Goal: Task Accomplishment & Management: Complete application form

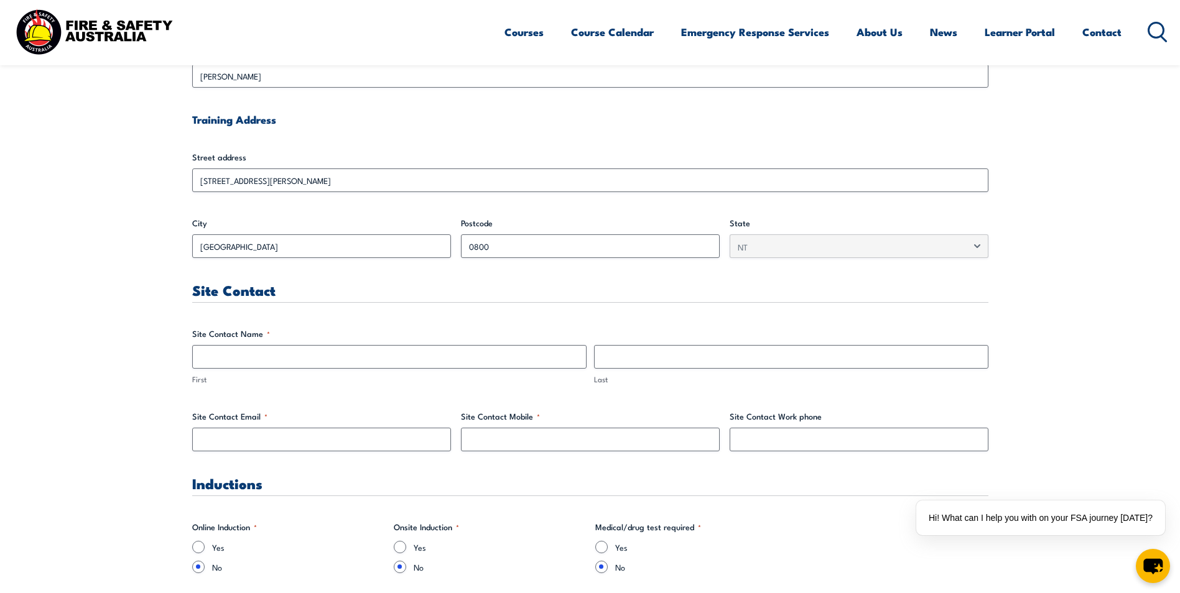
scroll to position [497, 0]
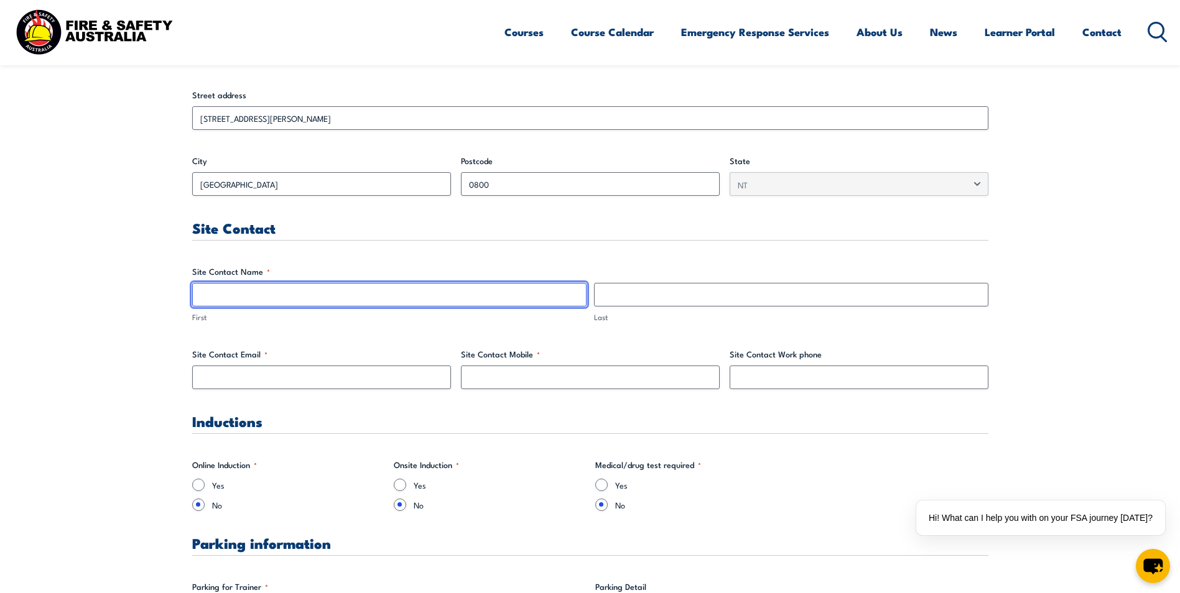
click at [277, 290] on input "First" at bounding box center [389, 295] width 394 height 24
type input "K"
type input "[PERSON_NAME]"
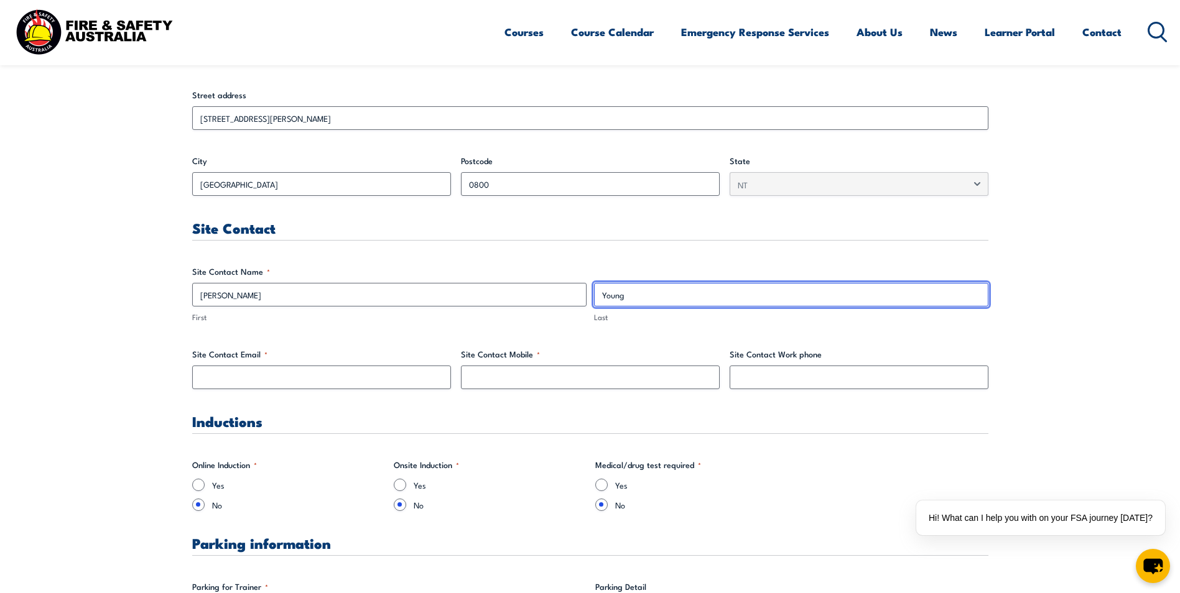
type input "Young"
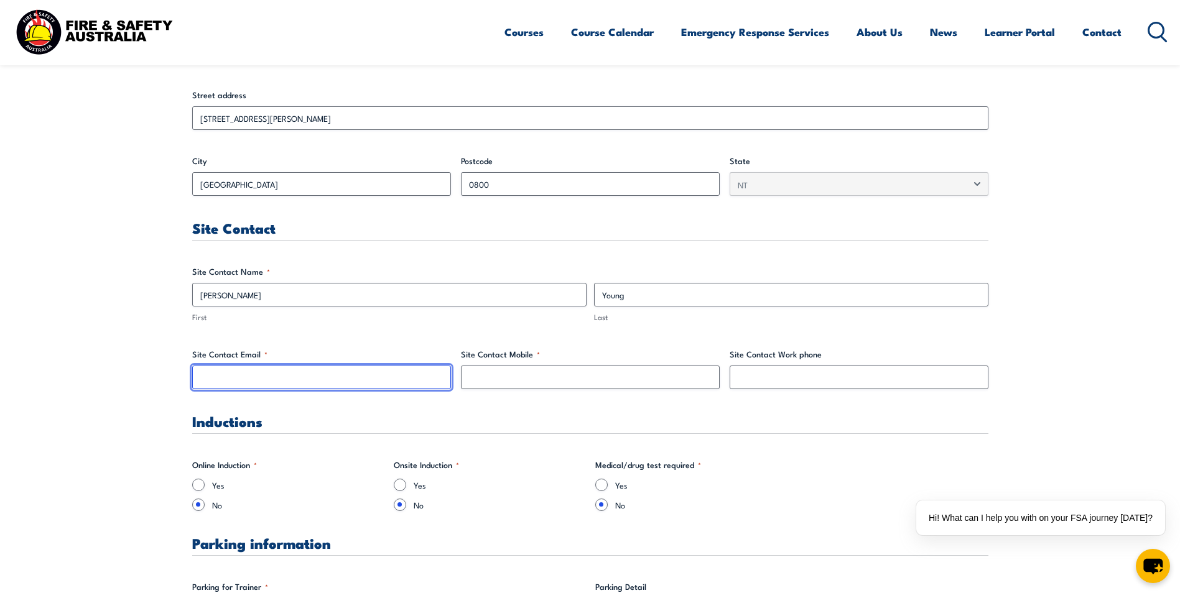
click at [305, 379] on input "Site Contact Email *" at bounding box center [321, 378] width 259 height 24
type input "[EMAIL_ADDRESS][DOMAIN_NAME]"
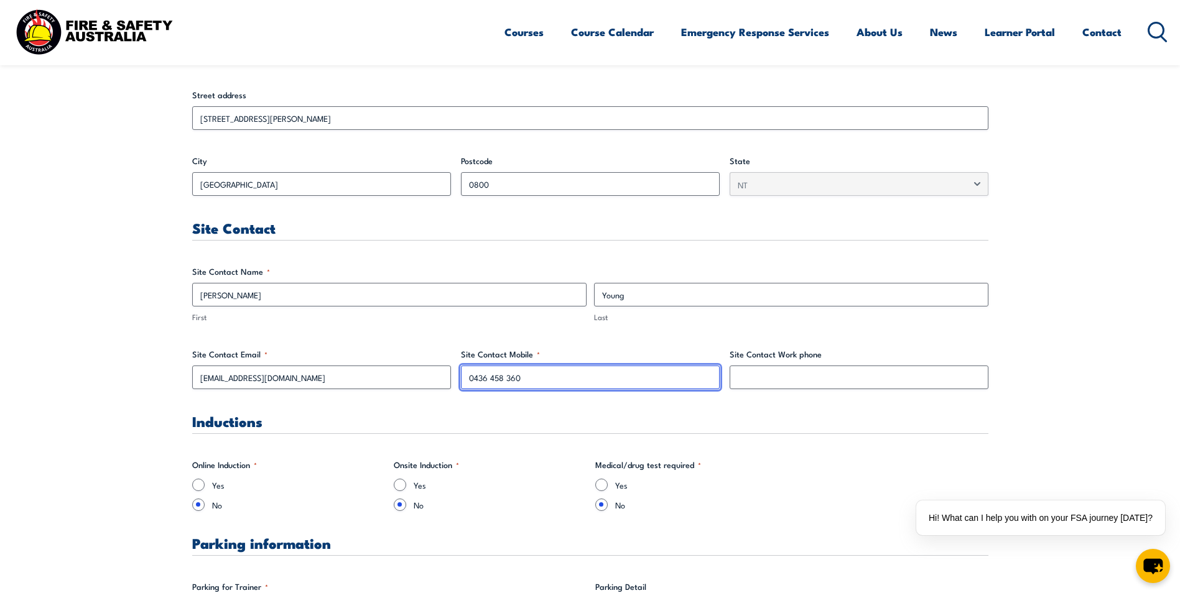
type input "0436 458 360"
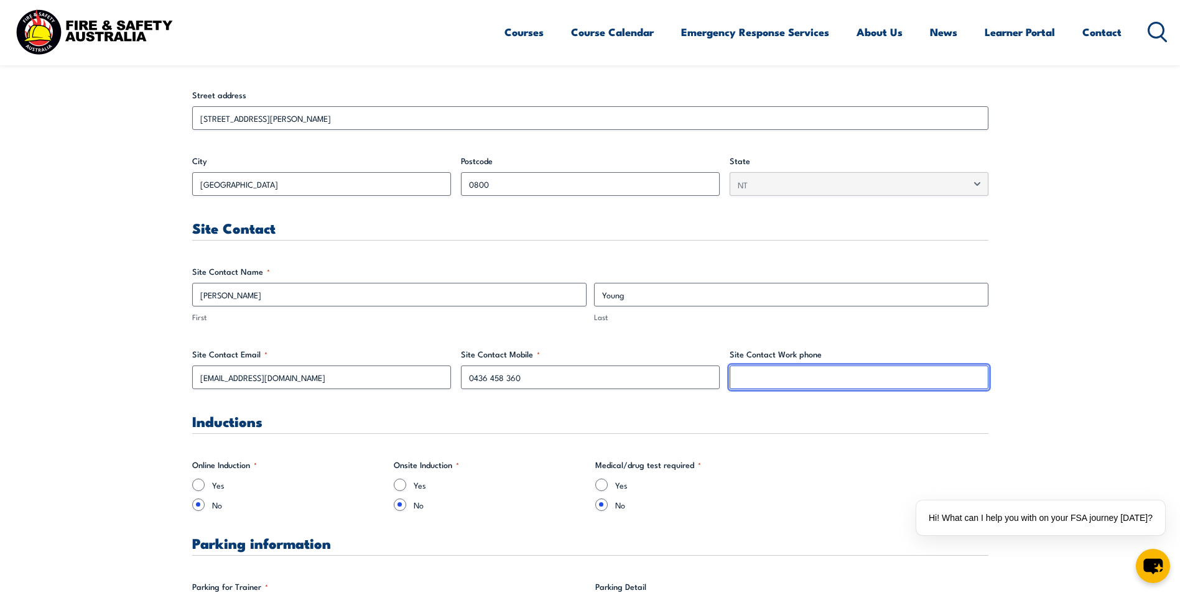
click at [829, 376] on input "Site Contact Work phone" at bounding box center [858, 378] width 259 height 24
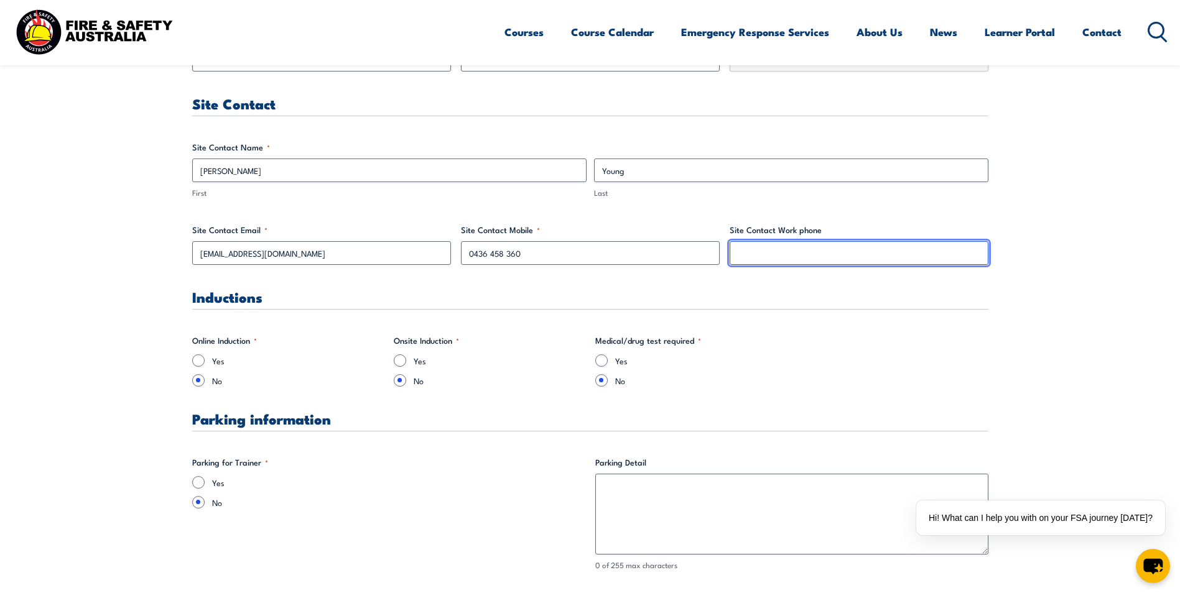
scroll to position [684, 0]
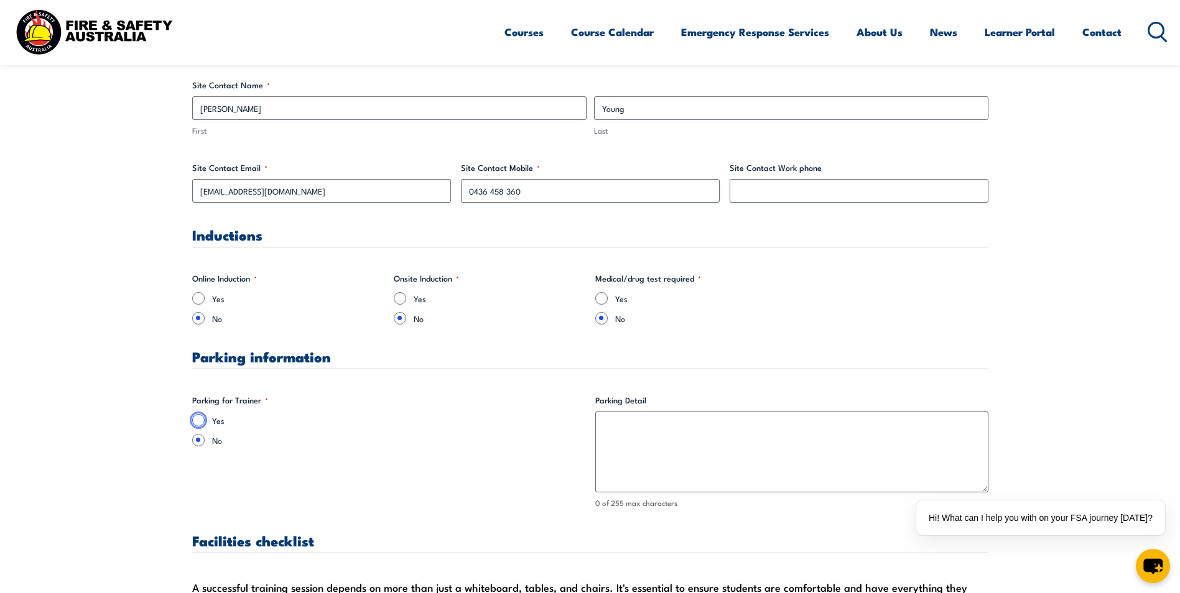
click at [195, 418] on input "Yes" at bounding box center [198, 420] width 12 height 12
radio input "true"
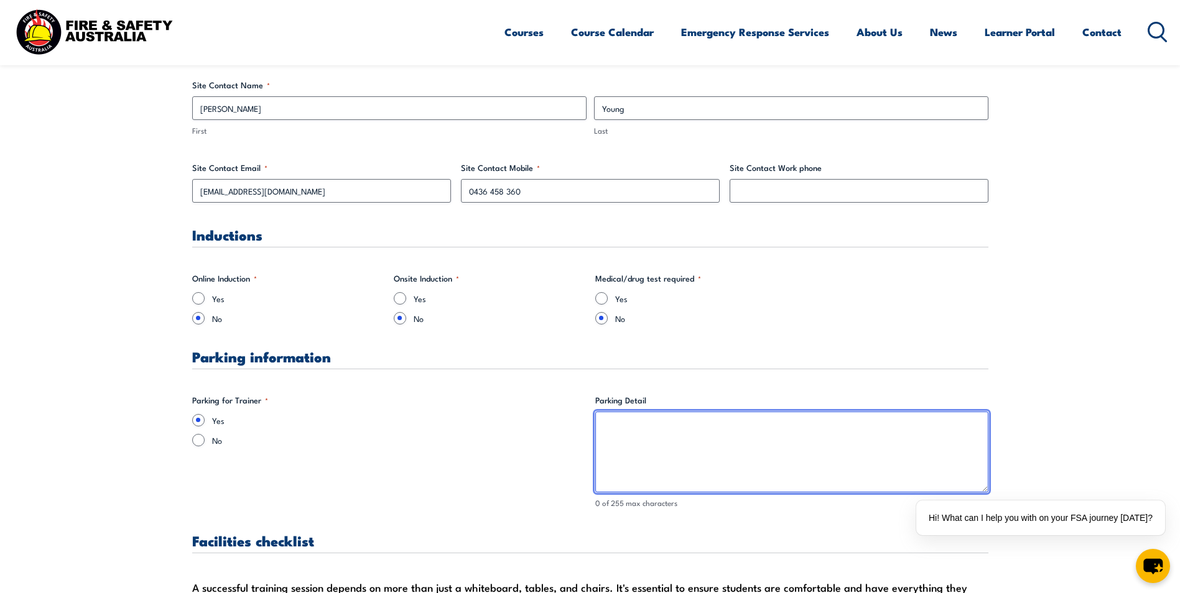
click at [632, 425] on textarea "Parking Detail" at bounding box center [791, 452] width 393 height 81
click at [660, 426] on textarea "Basement level 1 or on street" at bounding box center [791, 452] width 393 height 81
click at [718, 428] on textarea "Basement level 2 or on street" at bounding box center [791, 452] width 393 height 81
click at [814, 425] on textarea "Basement level 2 or on street parking - not organised by organiser" at bounding box center [791, 452] width 393 height 81
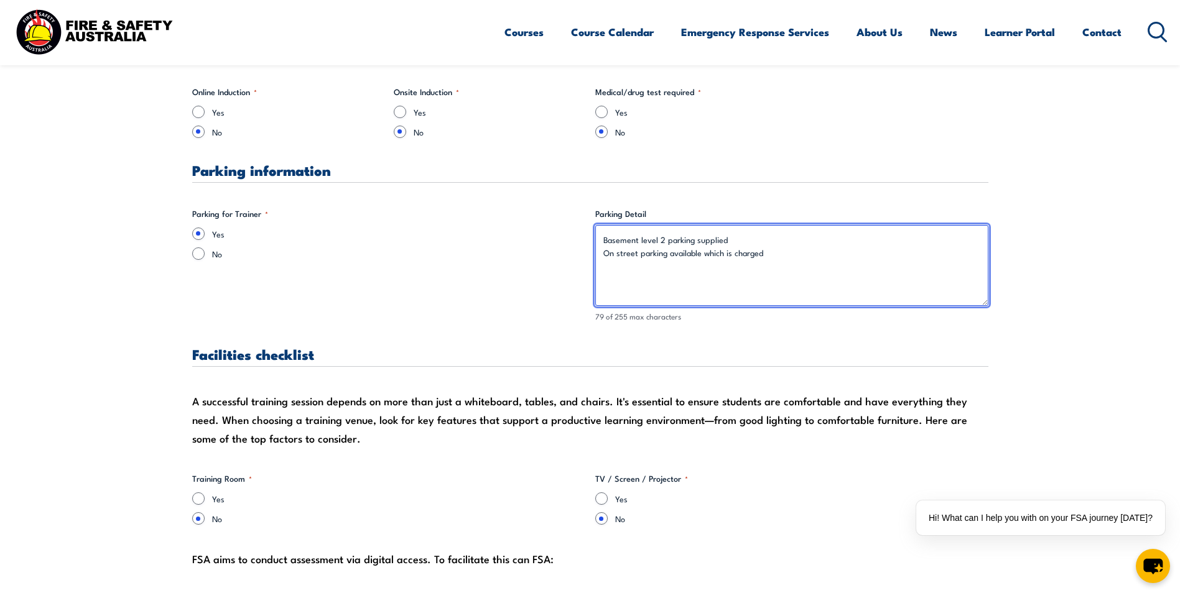
scroll to position [933, 0]
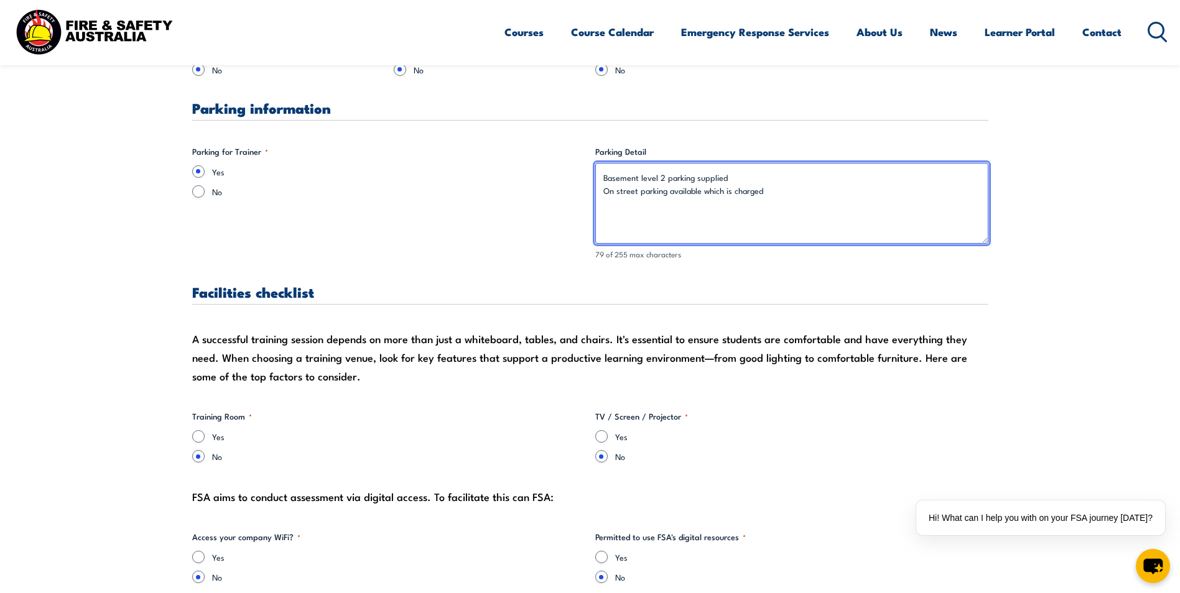
type textarea "Basement level 2 parking supplied On street parking available which is charged"
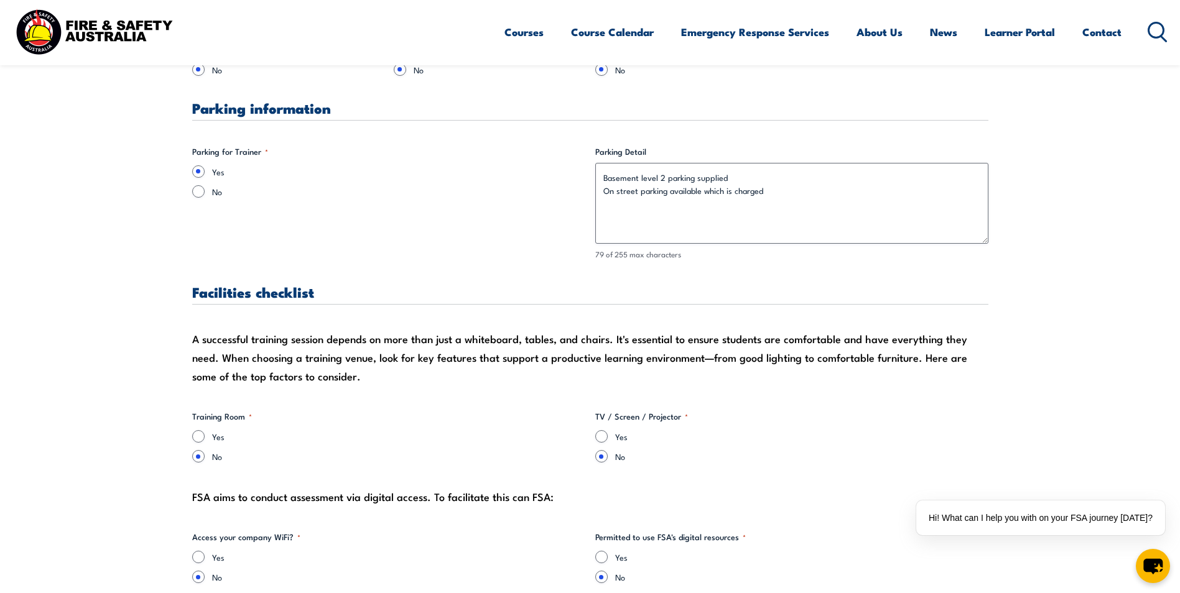
click at [223, 436] on label "Yes" at bounding box center [398, 436] width 373 height 12
click at [205, 436] on input "Yes" at bounding box center [198, 436] width 12 height 12
radio input "true"
click at [603, 430] on input "Yes" at bounding box center [601, 436] width 12 height 12
radio input "true"
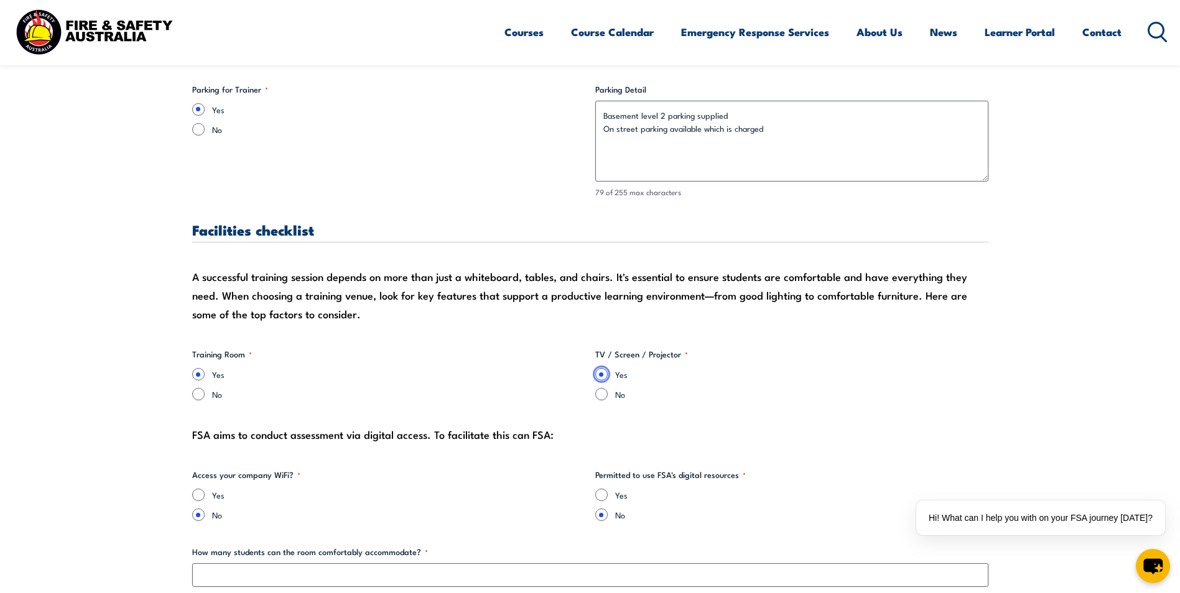
scroll to position [1057, 0]
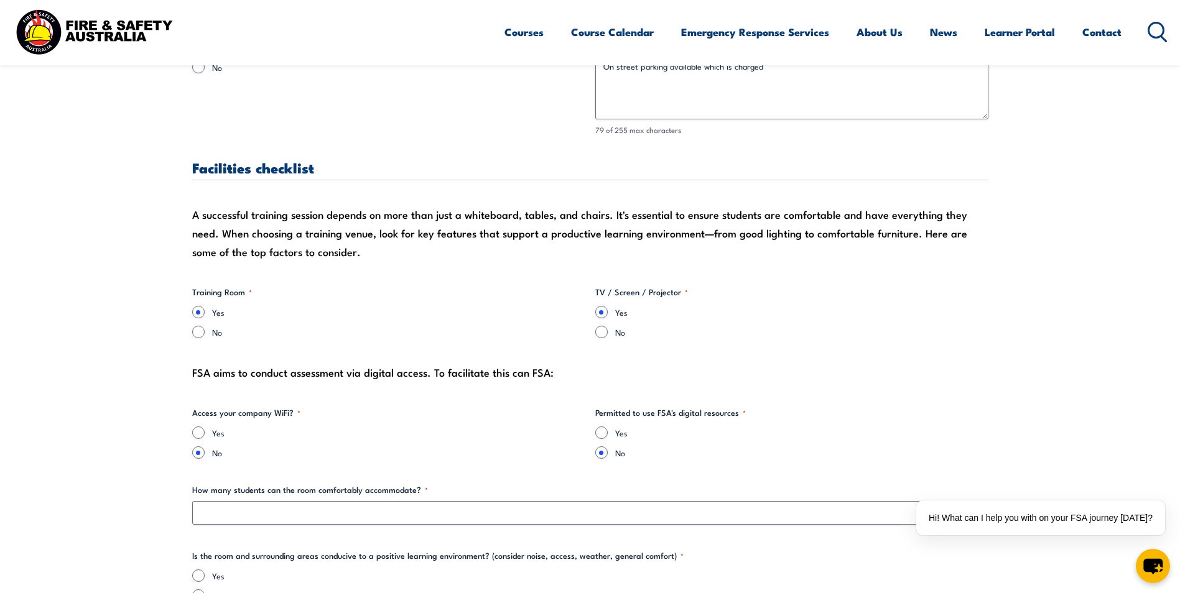
click at [216, 433] on label "Yes" at bounding box center [398, 433] width 373 height 12
click at [205, 433] on input "Yes" at bounding box center [198, 433] width 12 height 12
radio input "true"
click at [201, 455] on input "No" at bounding box center [198, 452] width 12 height 12
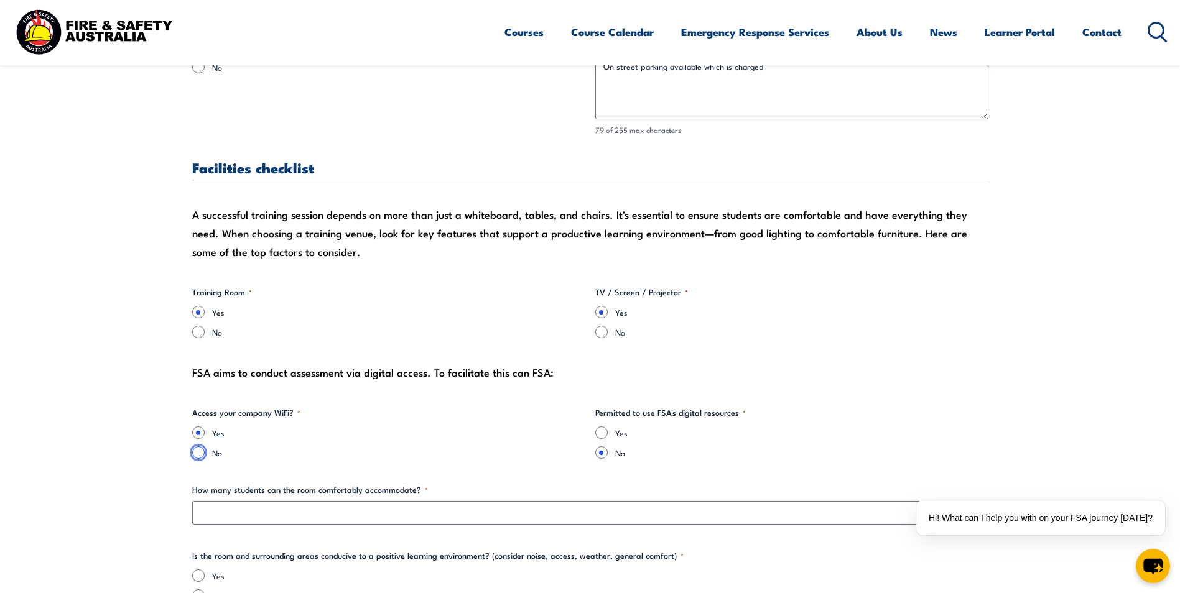
radio input "true"
click at [604, 429] on input "Yes" at bounding box center [601, 433] width 12 height 12
radio input "true"
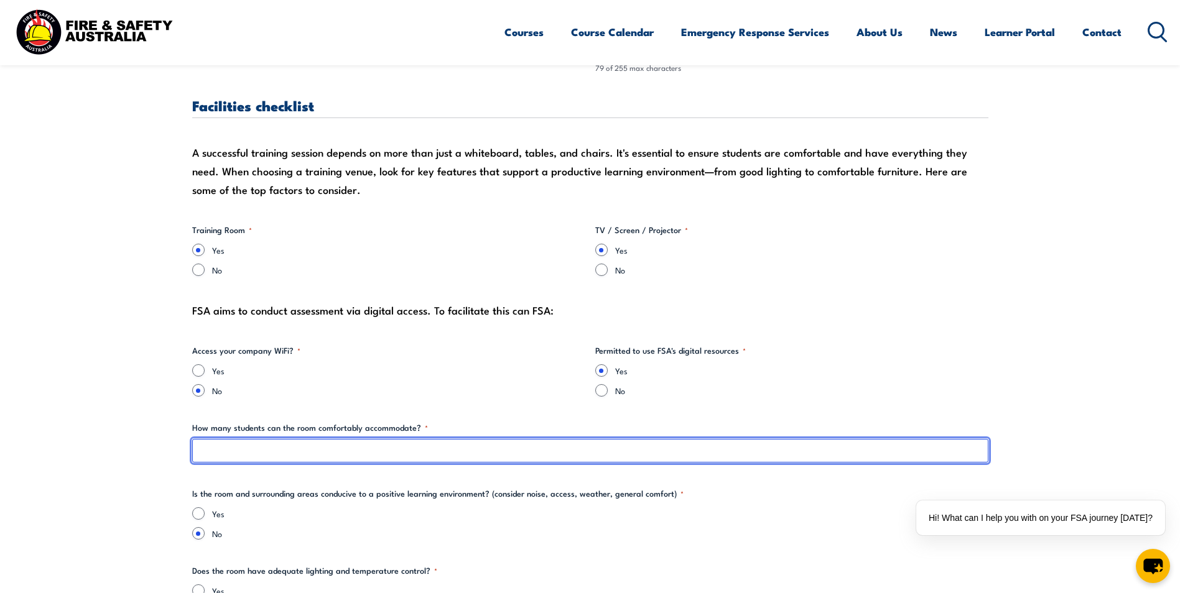
click at [382, 448] on input "How many students can the room comfortably accommodate? *" at bounding box center [590, 451] width 796 height 24
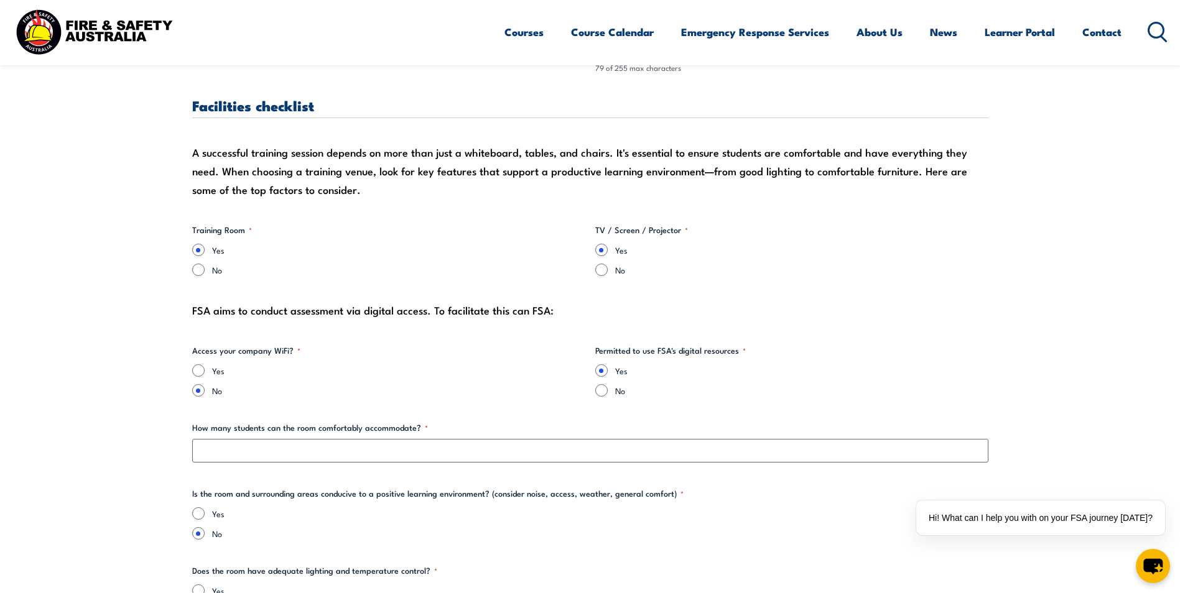
scroll to position [1181, 0]
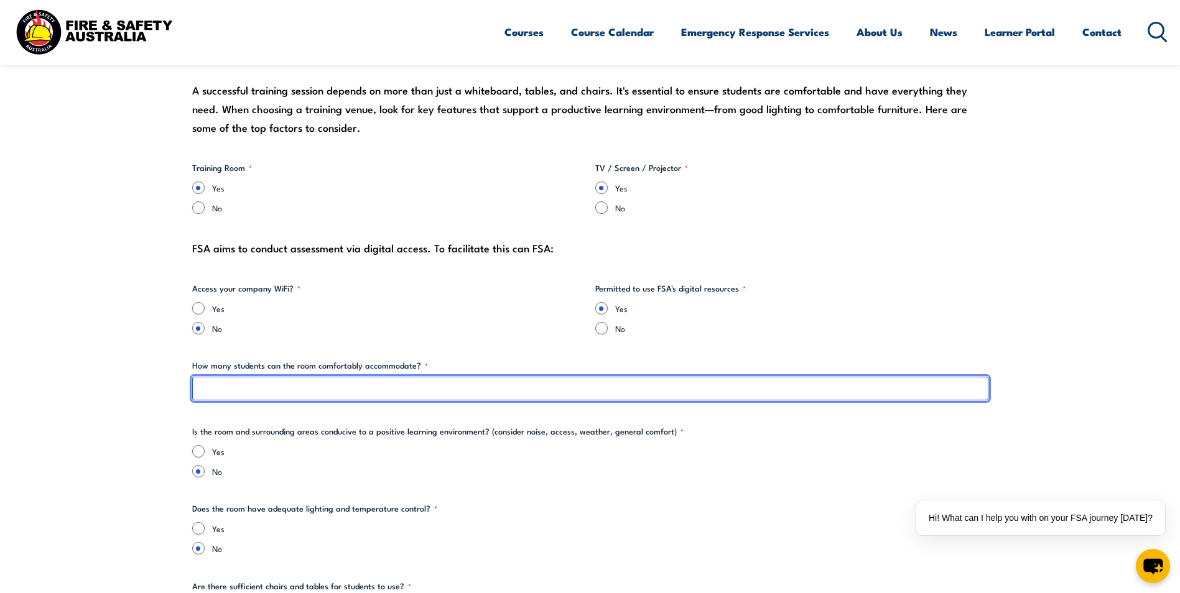
click at [323, 388] on input "How many students can the room comfortably accommodate? *" at bounding box center [590, 389] width 796 height 24
type input "12-15"
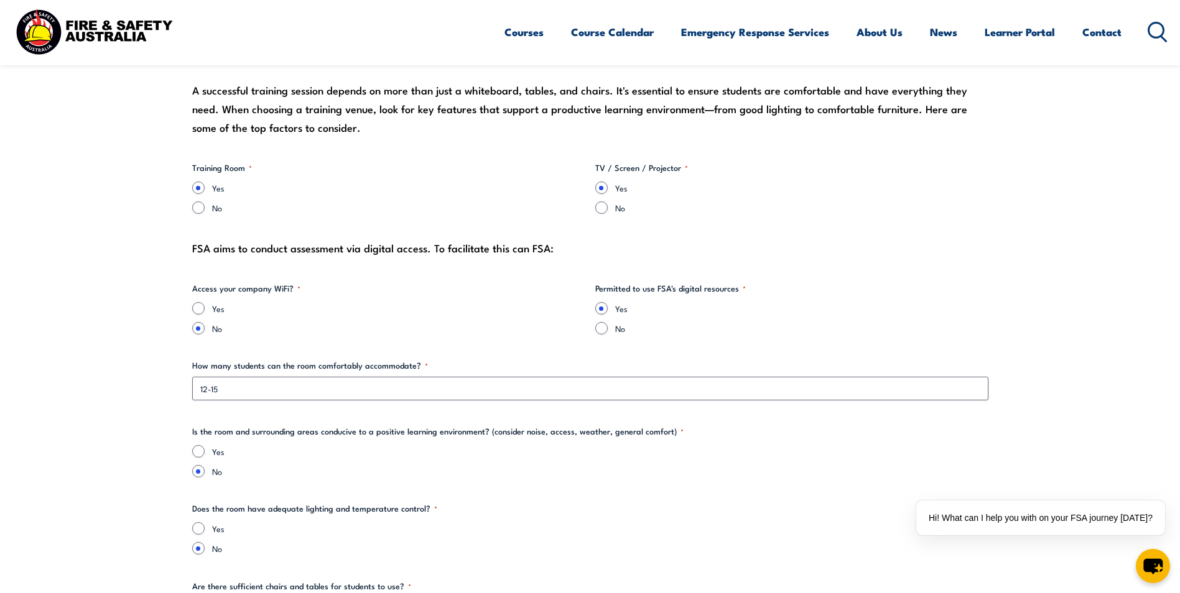
click at [208, 450] on div "Yes" at bounding box center [590, 451] width 796 height 12
click at [203, 453] on input "Yes" at bounding box center [198, 451] width 12 height 12
radio input "true"
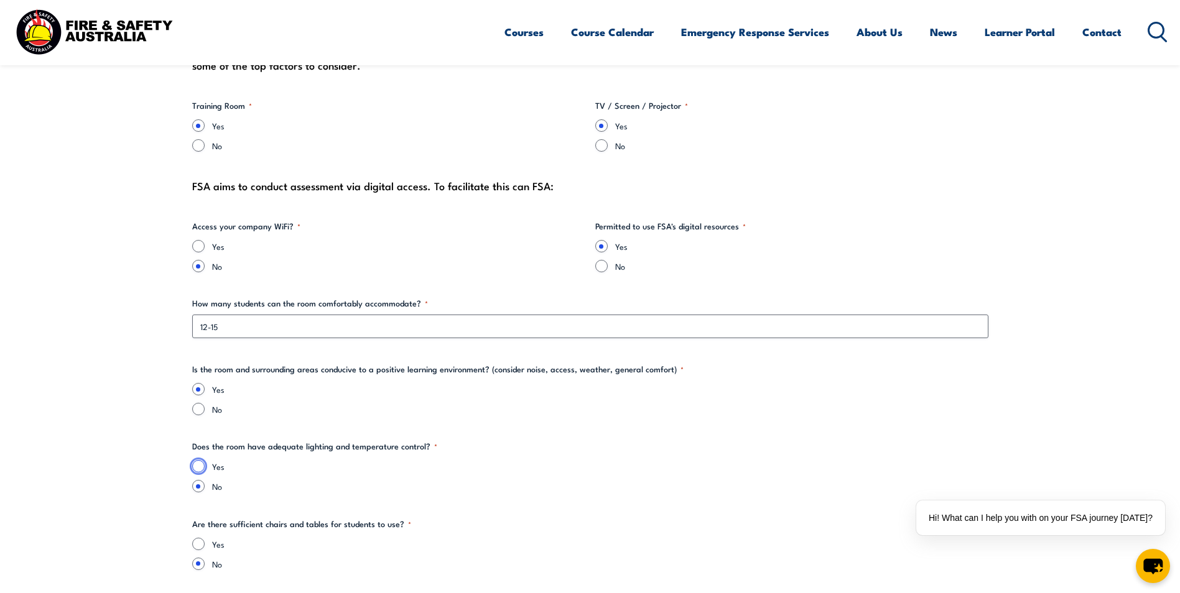
click at [200, 463] on input "Yes" at bounding box center [198, 466] width 12 height 12
radio input "true"
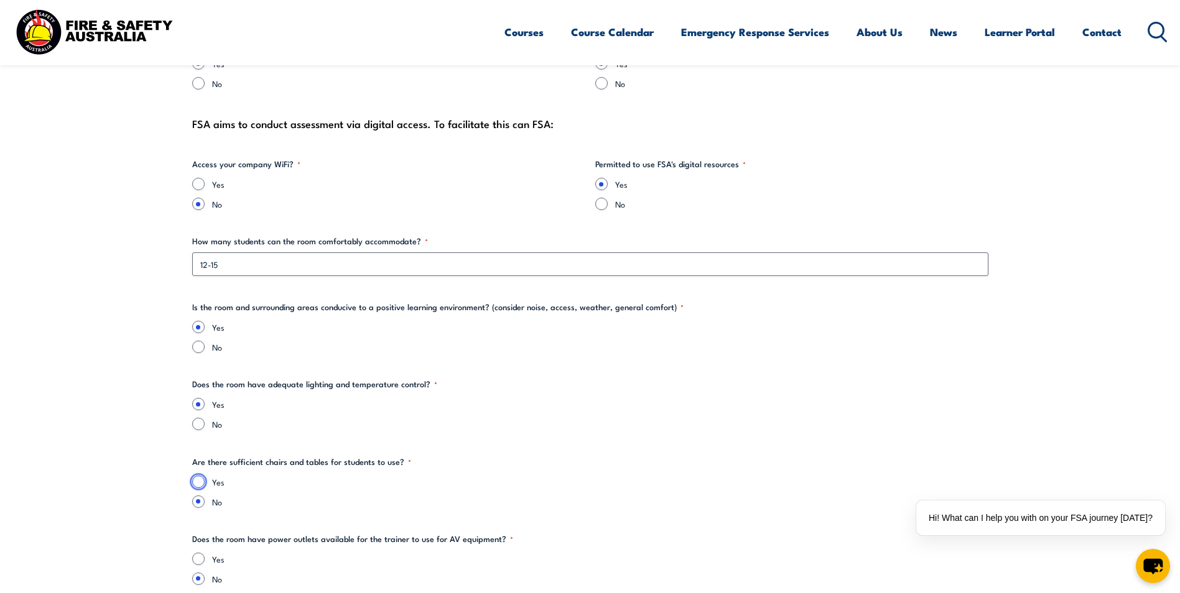
click at [201, 484] on input "Yes" at bounding box center [198, 482] width 12 height 12
radio input "true"
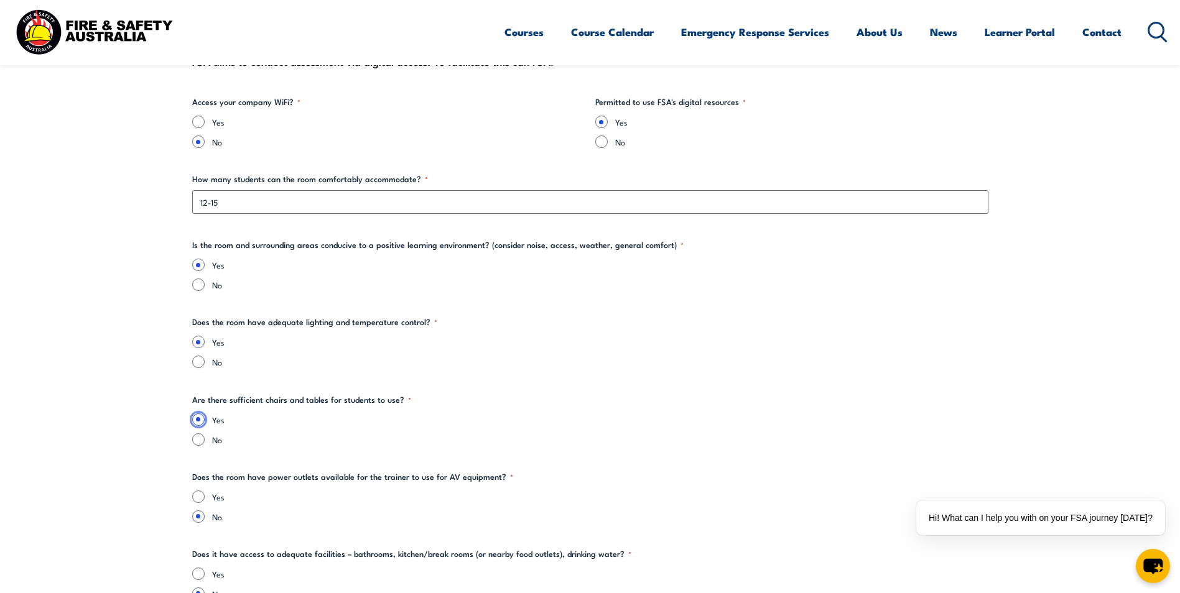
scroll to position [1430, 0]
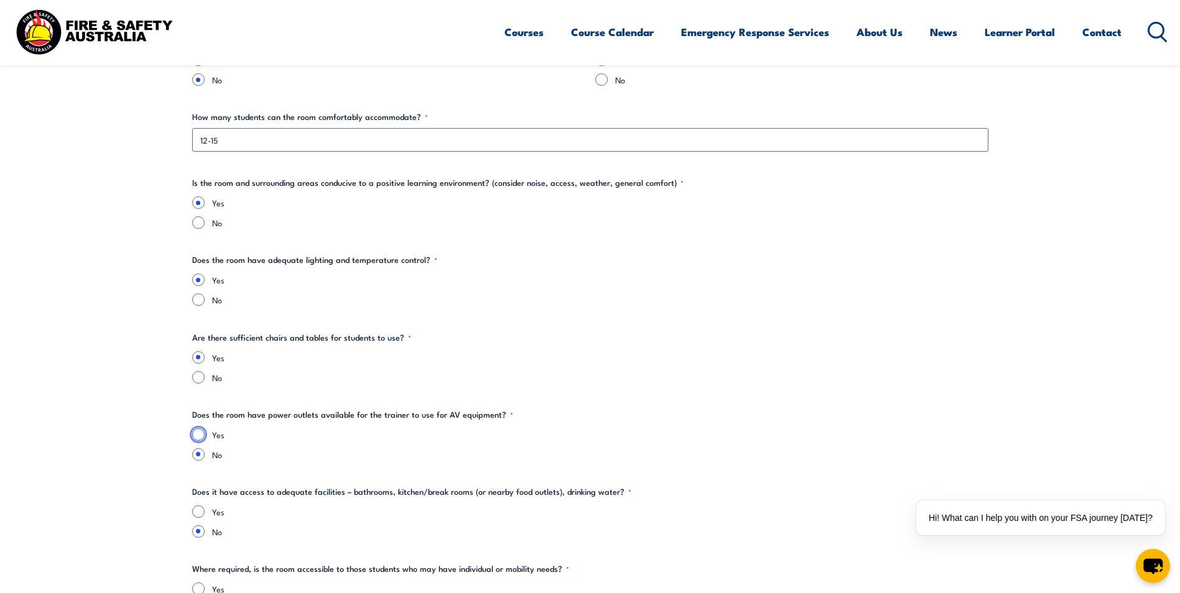
click at [202, 432] on input "Yes" at bounding box center [198, 434] width 12 height 12
radio input "true"
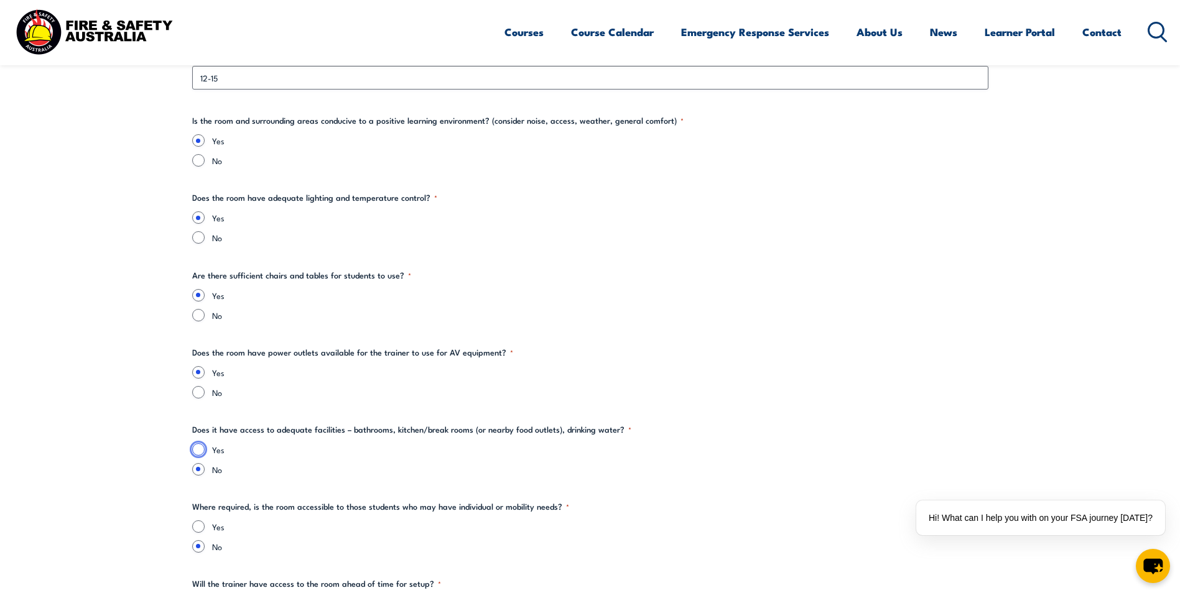
click at [201, 450] on input "Yes" at bounding box center [198, 449] width 12 height 12
radio input "true"
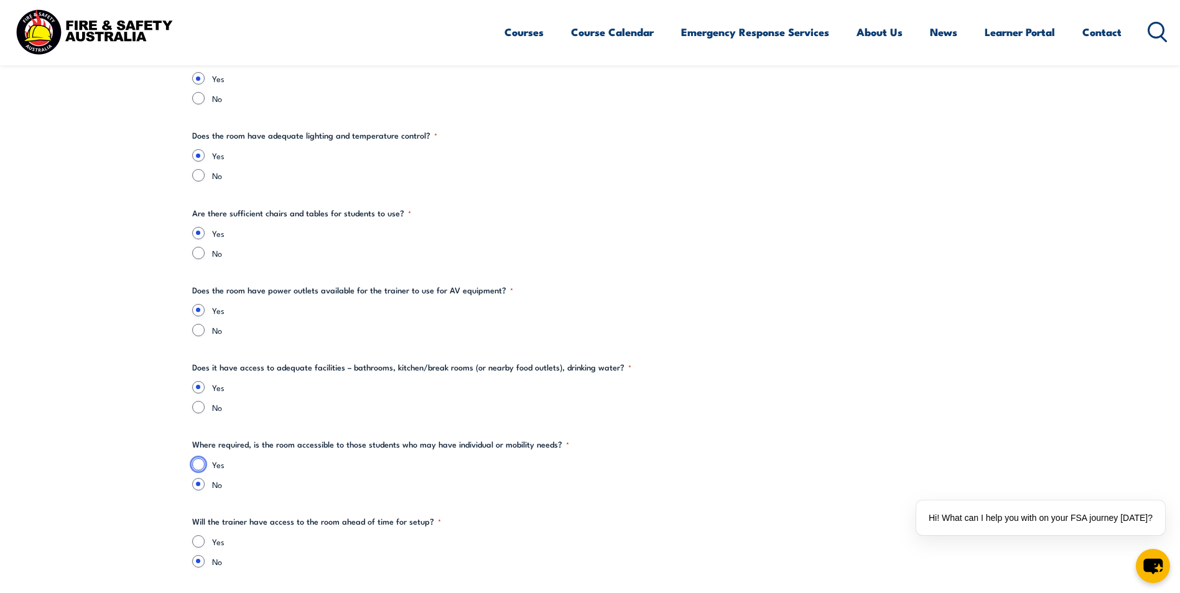
click at [198, 464] on input "Yes" at bounding box center [198, 464] width 12 height 12
radio input "true"
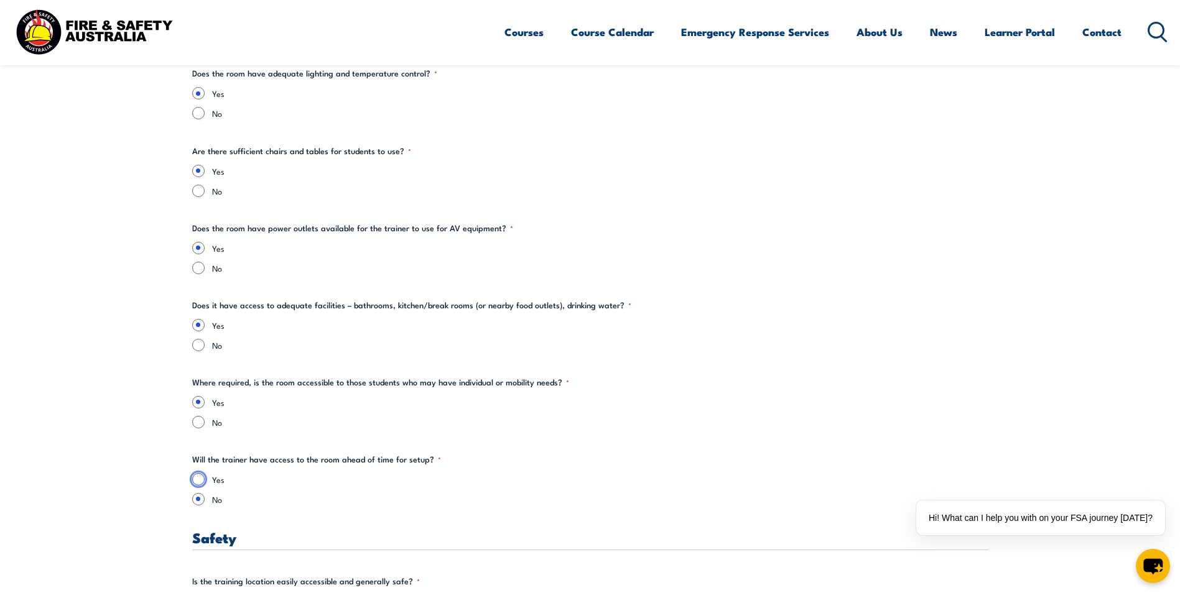
click at [200, 478] on input "Yes" at bounding box center [198, 479] width 12 height 12
radio input "true"
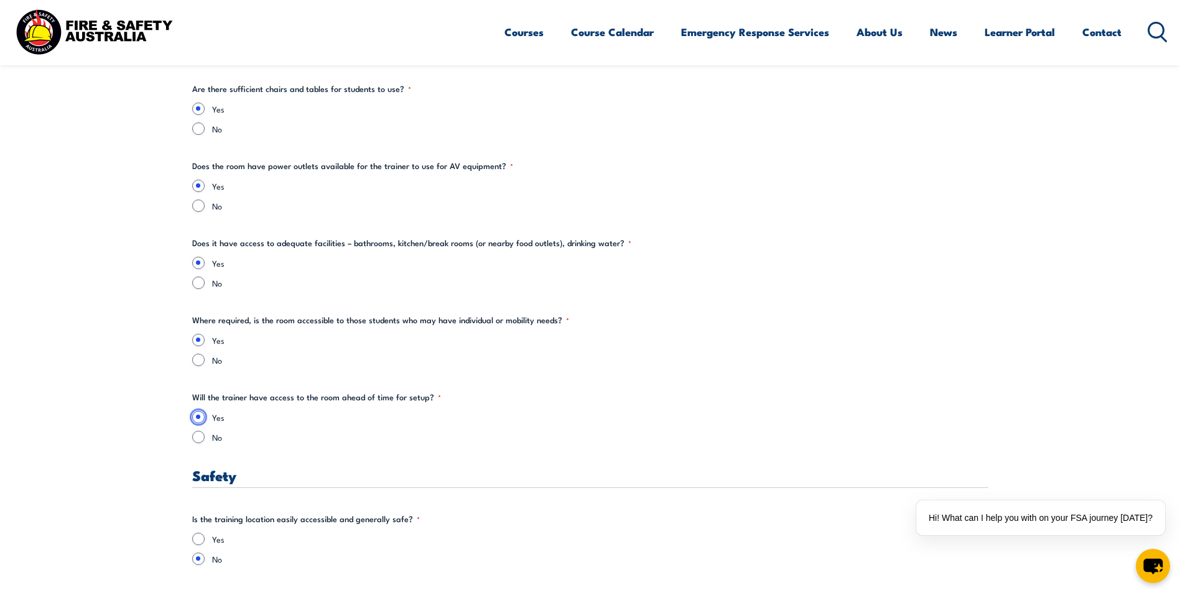
scroll to position [1741, 0]
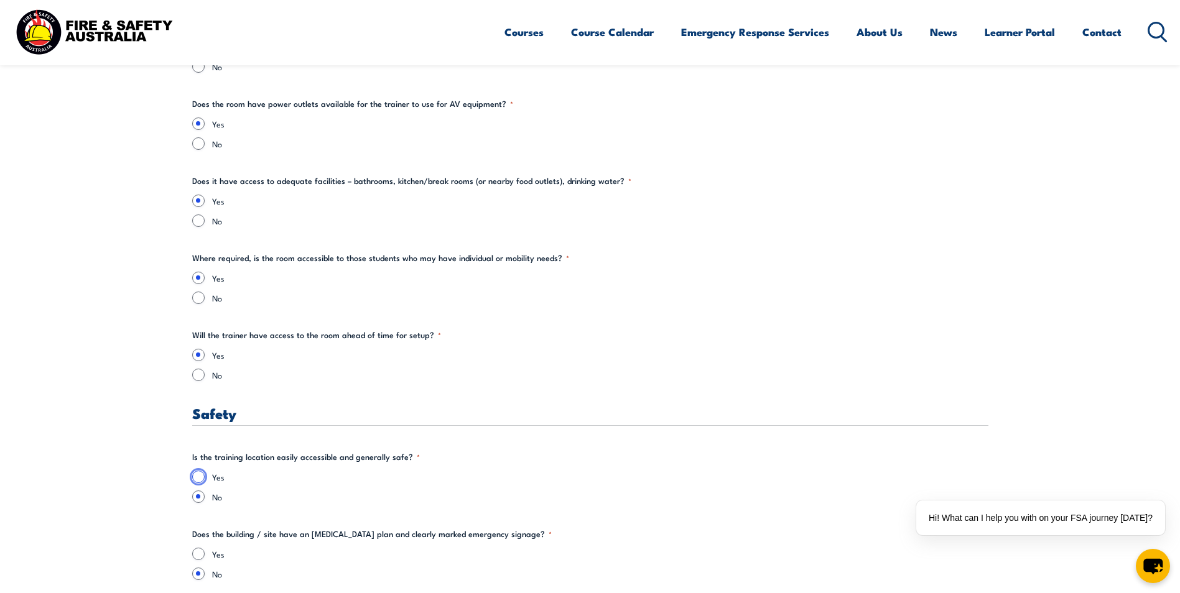
click at [199, 478] on input "Yes" at bounding box center [198, 477] width 12 height 12
radio input "true"
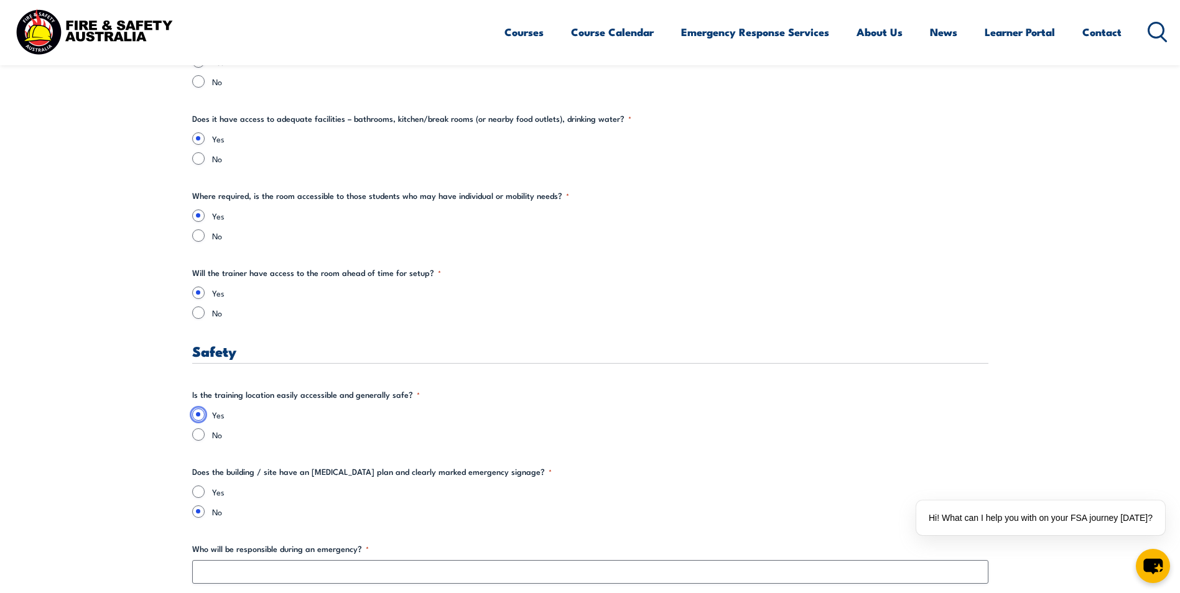
scroll to position [1865, 0]
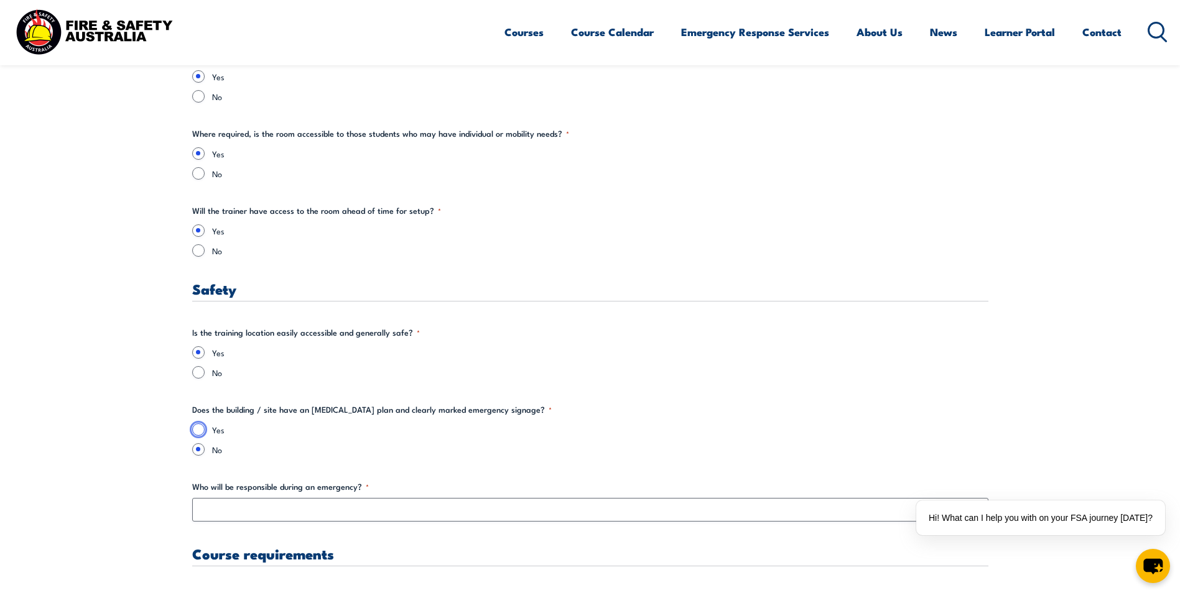
click at [203, 427] on input "Yes" at bounding box center [198, 429] width 12 height 12
radio input "true"
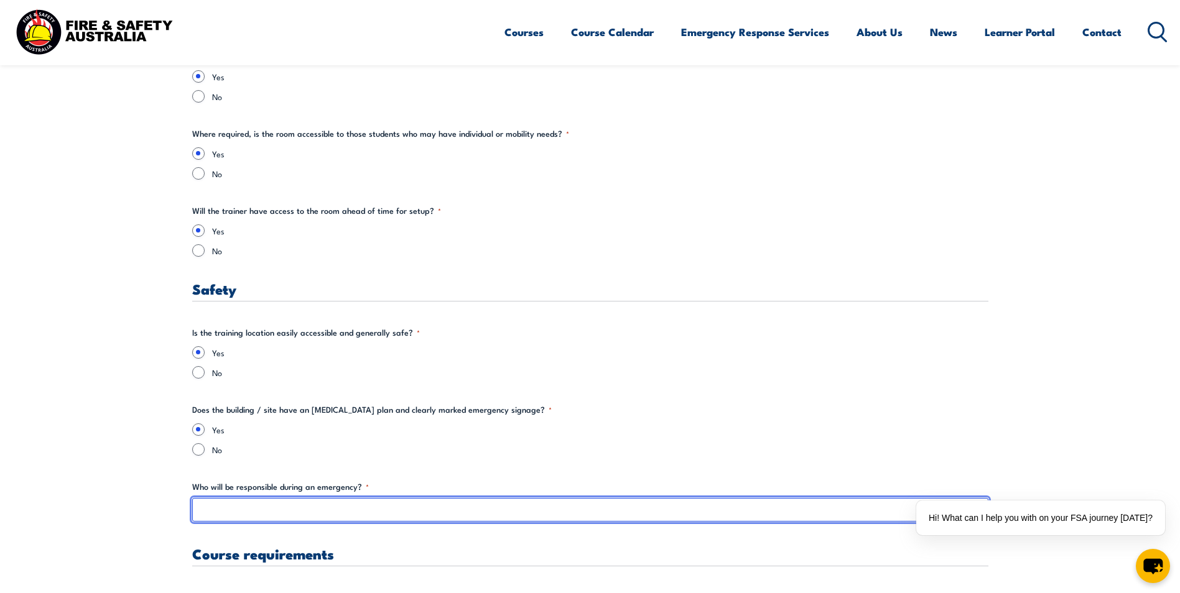
click at [238, 509] on input "Who will be responsible during an emergency? *" at bounding box center [590, 510] width 796 height 24
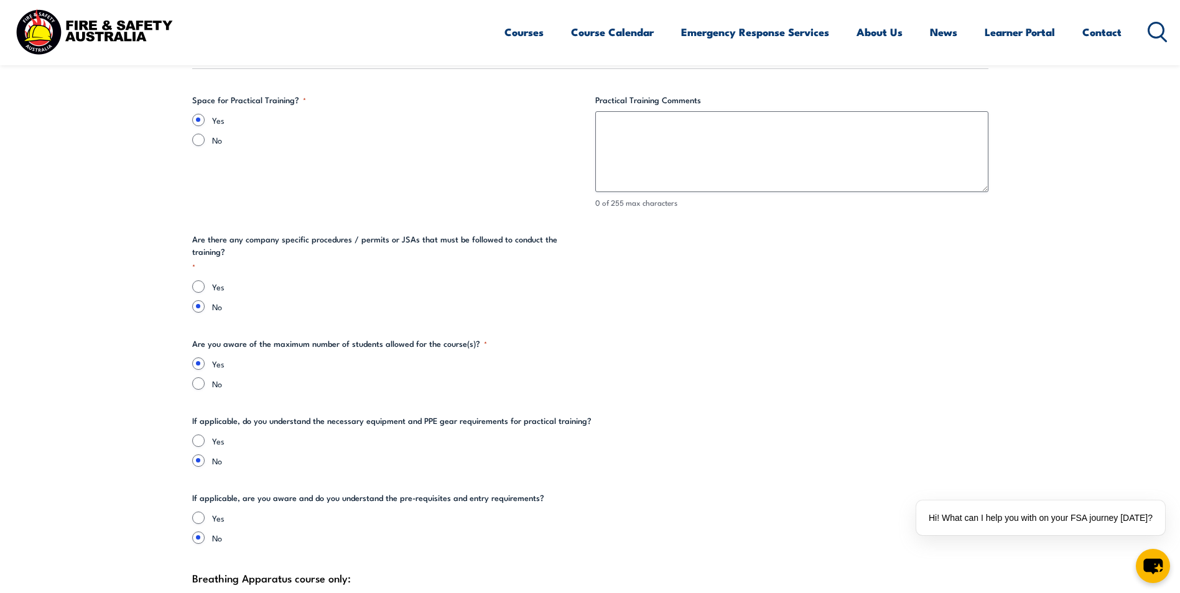
scroll to position [2425, 0]
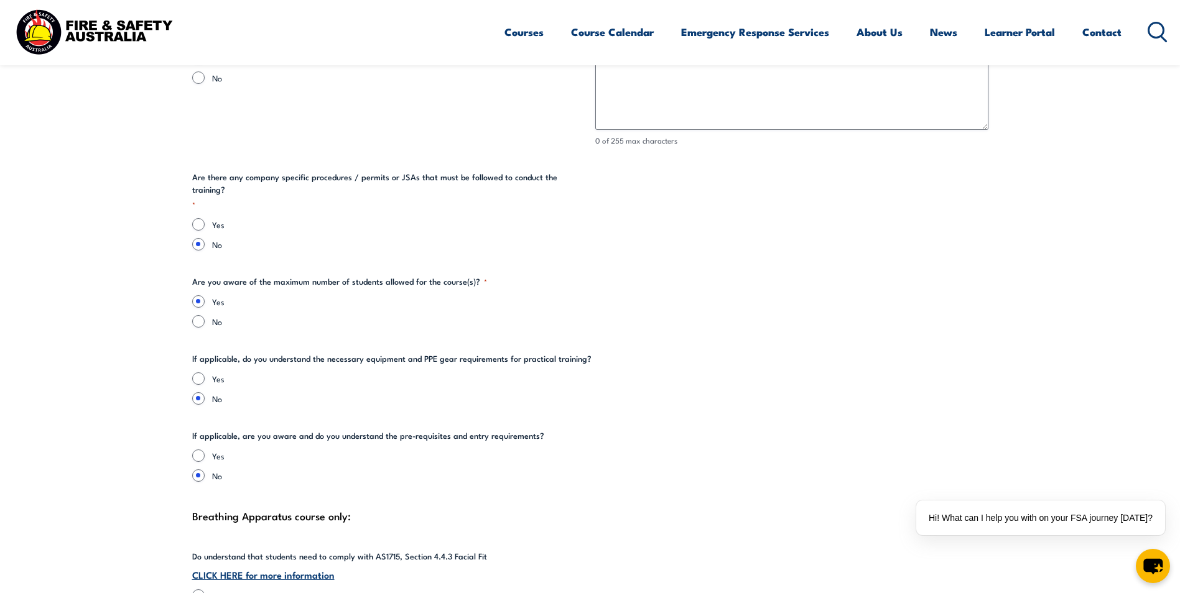
type input "[PERSON_NAME] or [PERSON_NAME]"
click at [200, 450] on input "Yes" at bounding box center [198, 456] width 12 height 12
radio input "true"
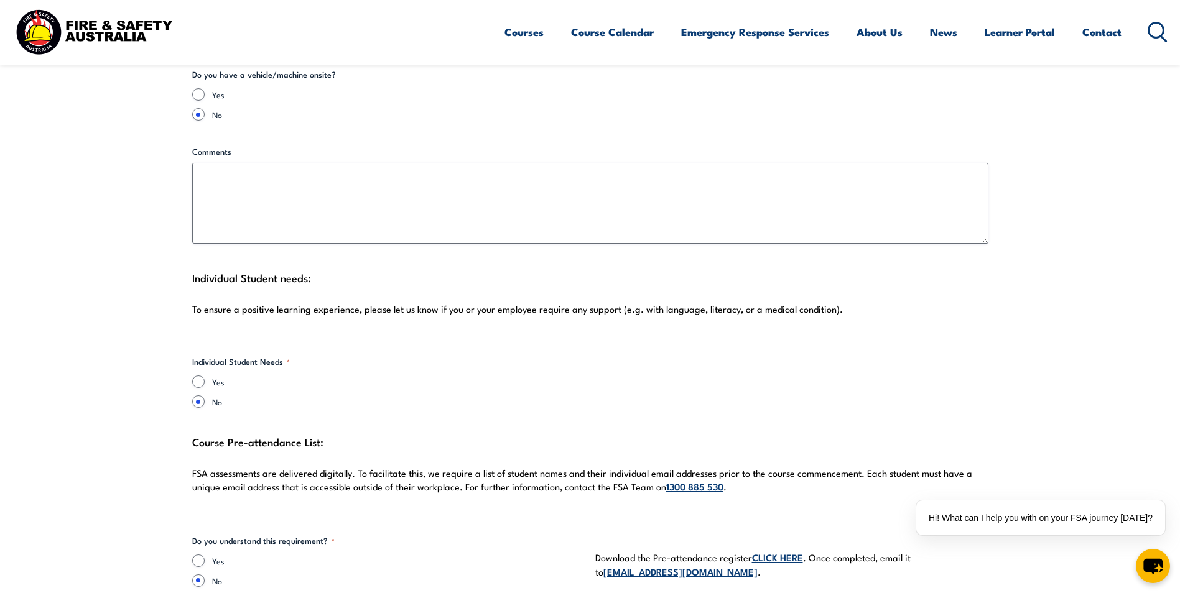
scroll to position [3109, 0]
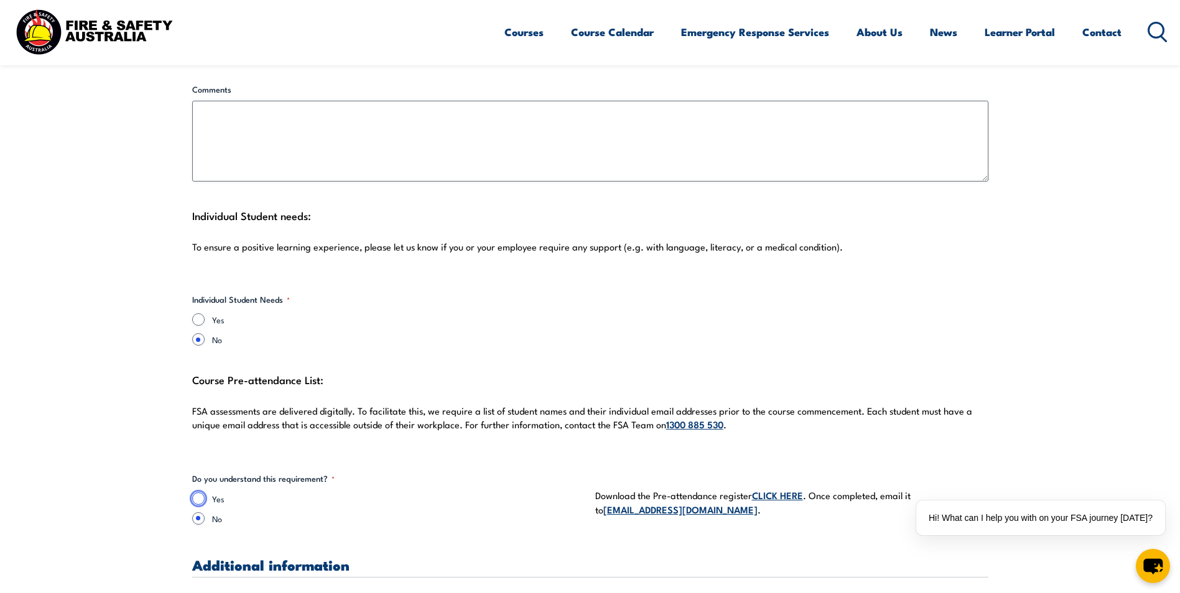
click at [200, 492] on input "Yes" at bounding box center [198, 498] width 12 height 12
radio input "true"
click at [764, 488] on link "CLICK HERE" at bounding box center [777, 495] width 51 height 14
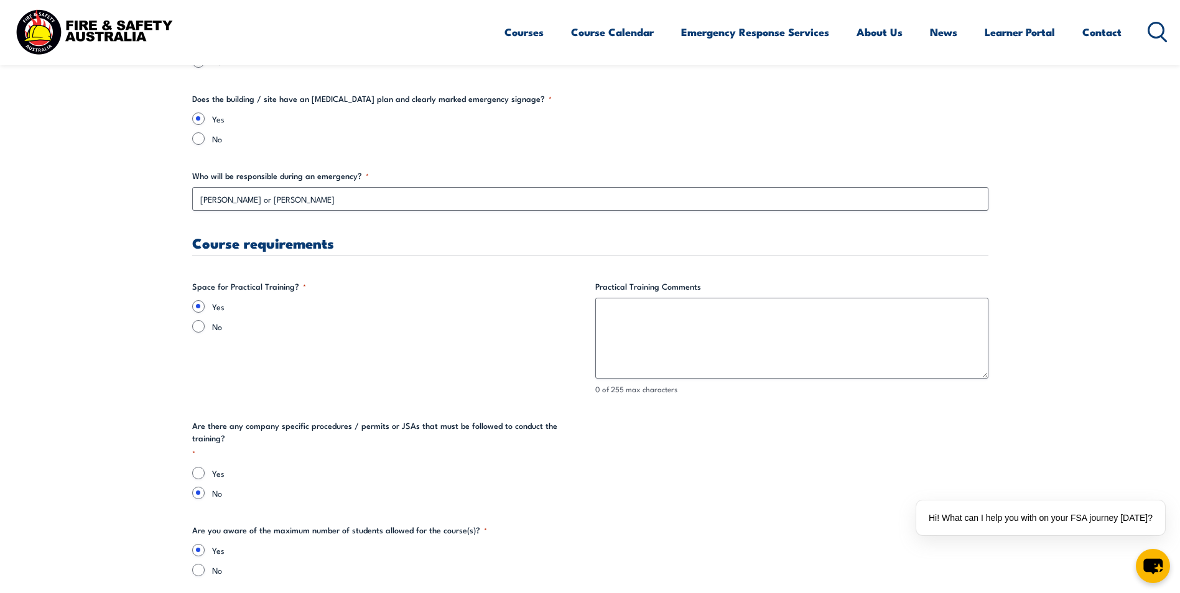
scroll to position [2114, 0]
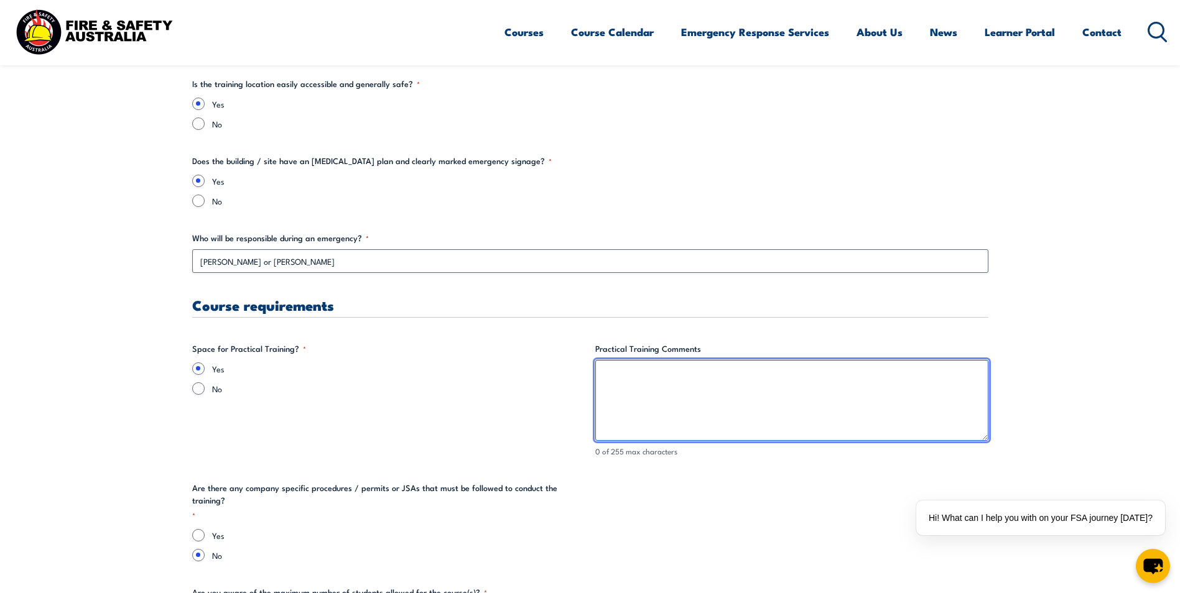
click at [656, 377] on textarea "Practical Training Comments" at bounding box center [791, 400] width 393 height 81
click at [623, 387] on textarea "There is an alleyway next to the building where we have previously had practica…" at bounding box center [791, 400] width 393 height 81
click at [652, 390] on textarea "There is an alleyway next to the building where we have previously had practica…" at bounding box center [791, 400] width 393 height 81
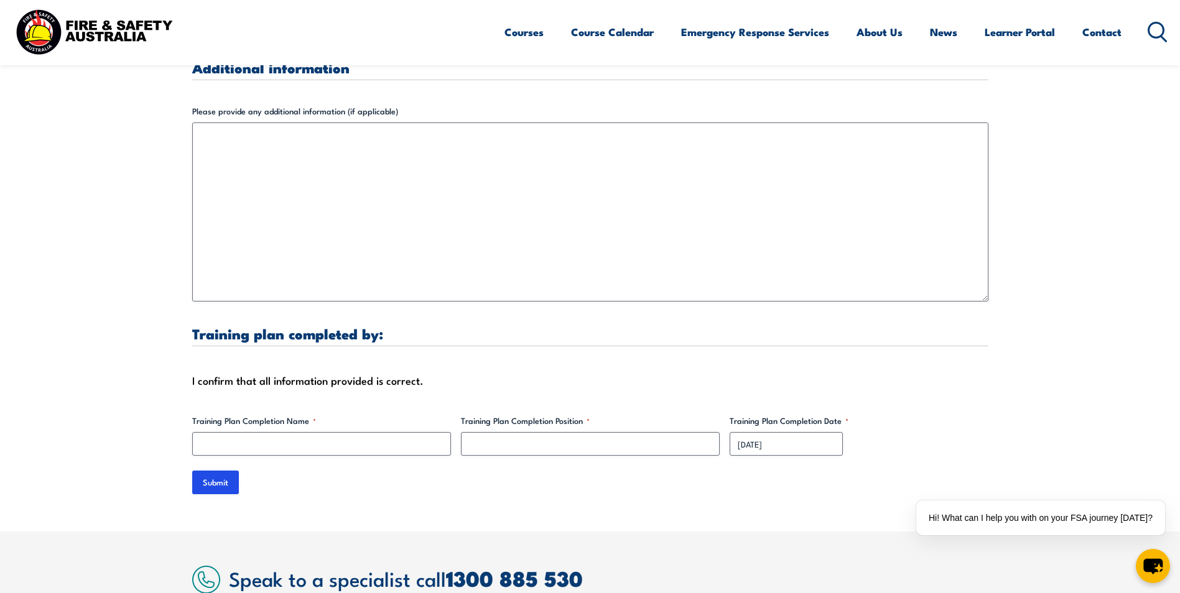
scroll to position [3669, 0]
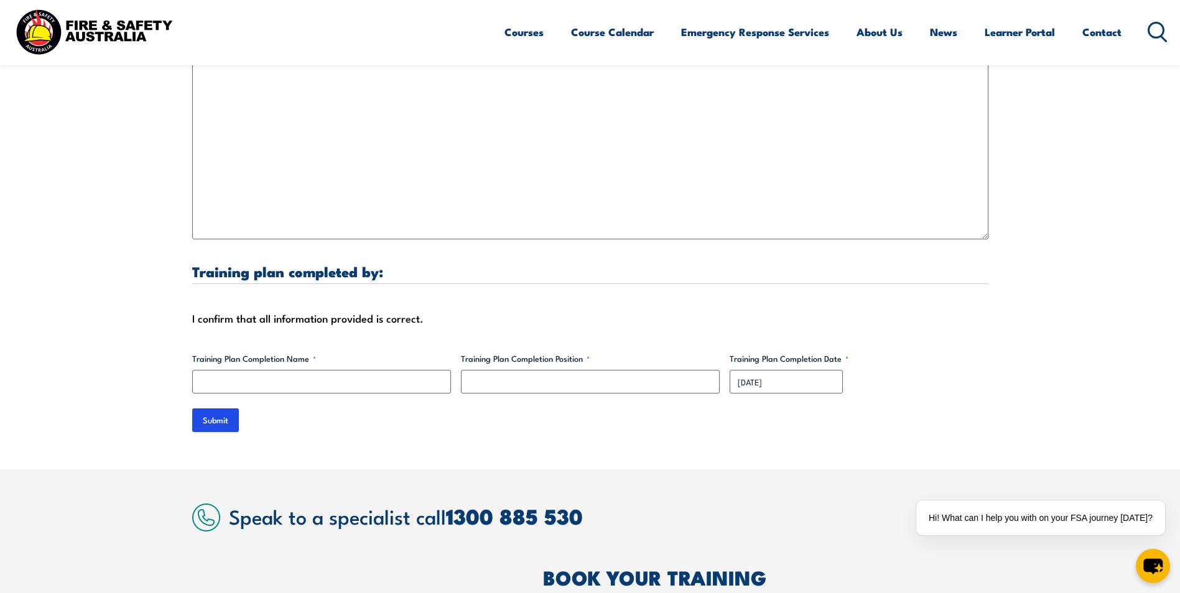
type textarea "There is an alleyway next to the building where we have previously had practica…"
click at [353, 370] on input "Training Plan Completion Name *" at bounding box center [321, 382] width 259 height 24
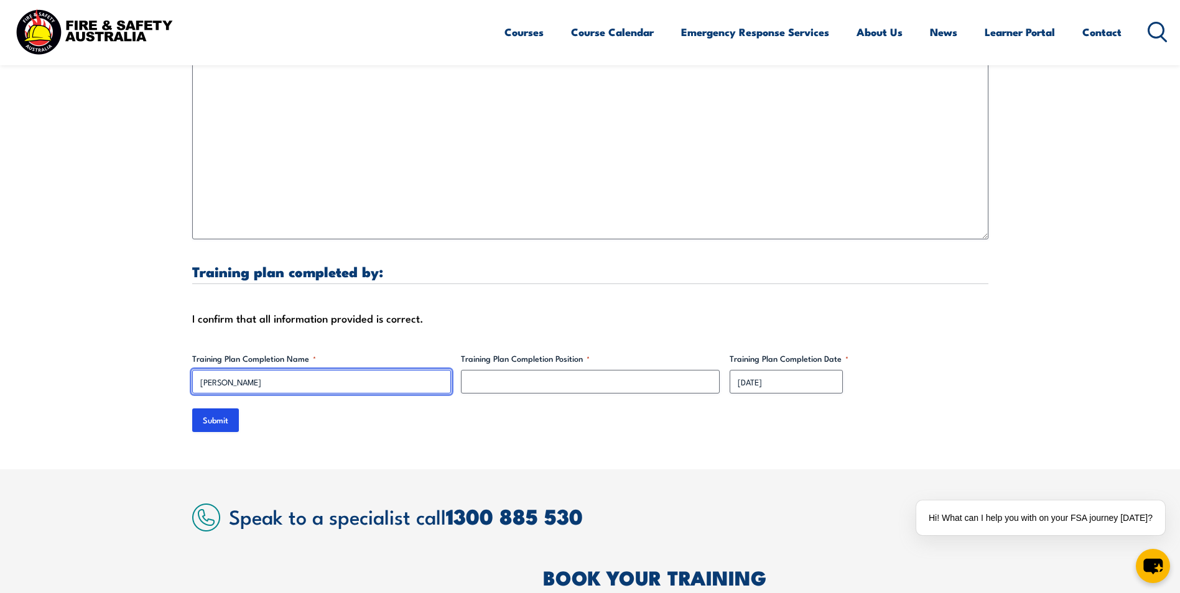
type input "[PERSON_NAME]"
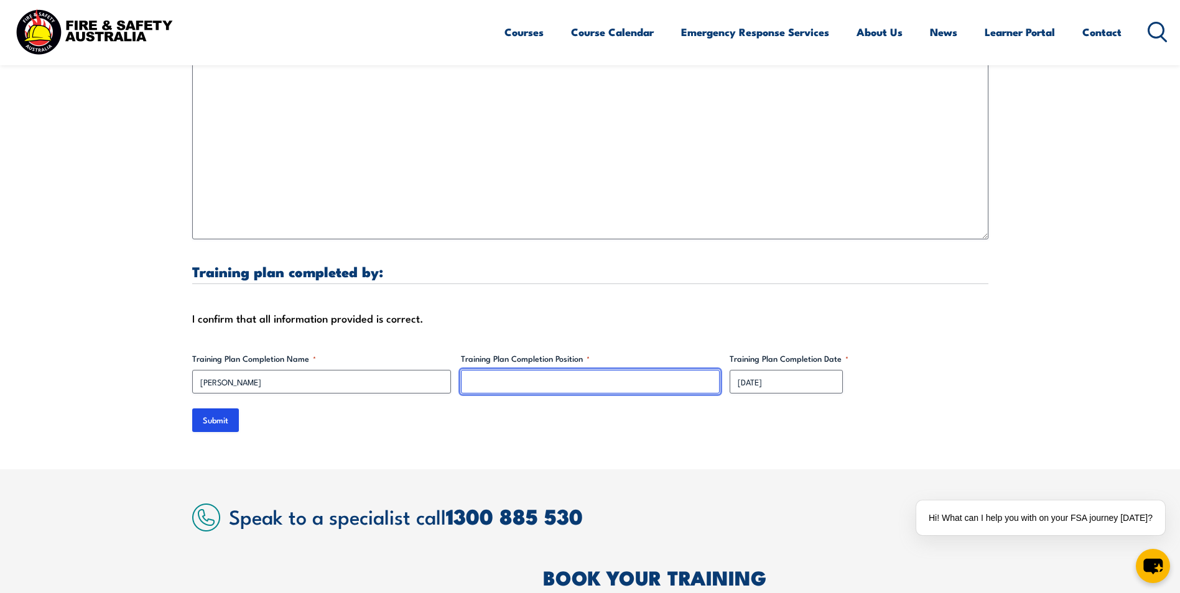
click at [607, 370] on input "Training Plan Completion Position *" at bounding box center [590, 382] width 259 height 24
type input "Building Manager"
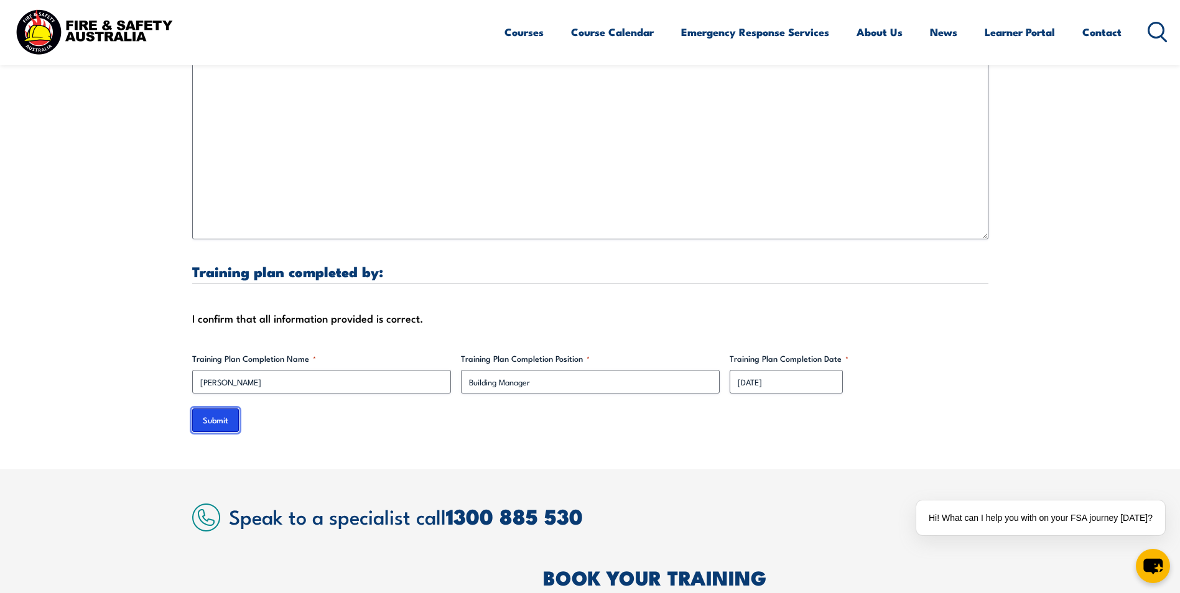
click at [220, 409] on input "Submit" at bounding box center [215, 421] width 47 height 24
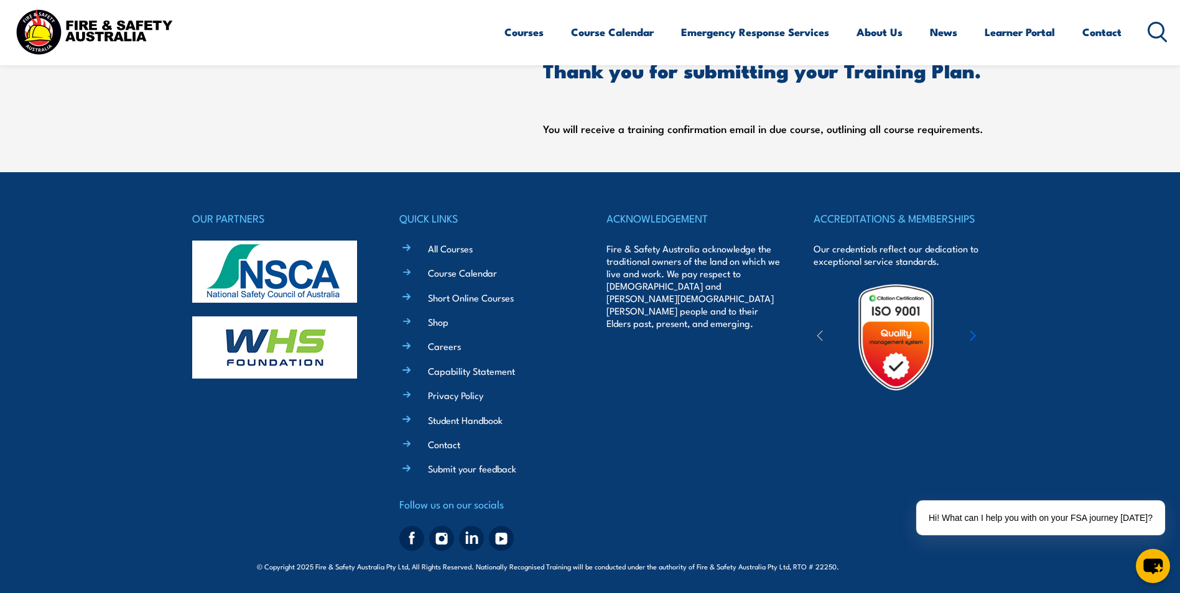
scroll to position [0, 0]
